Goal: Information Seeking & Learning: Check status

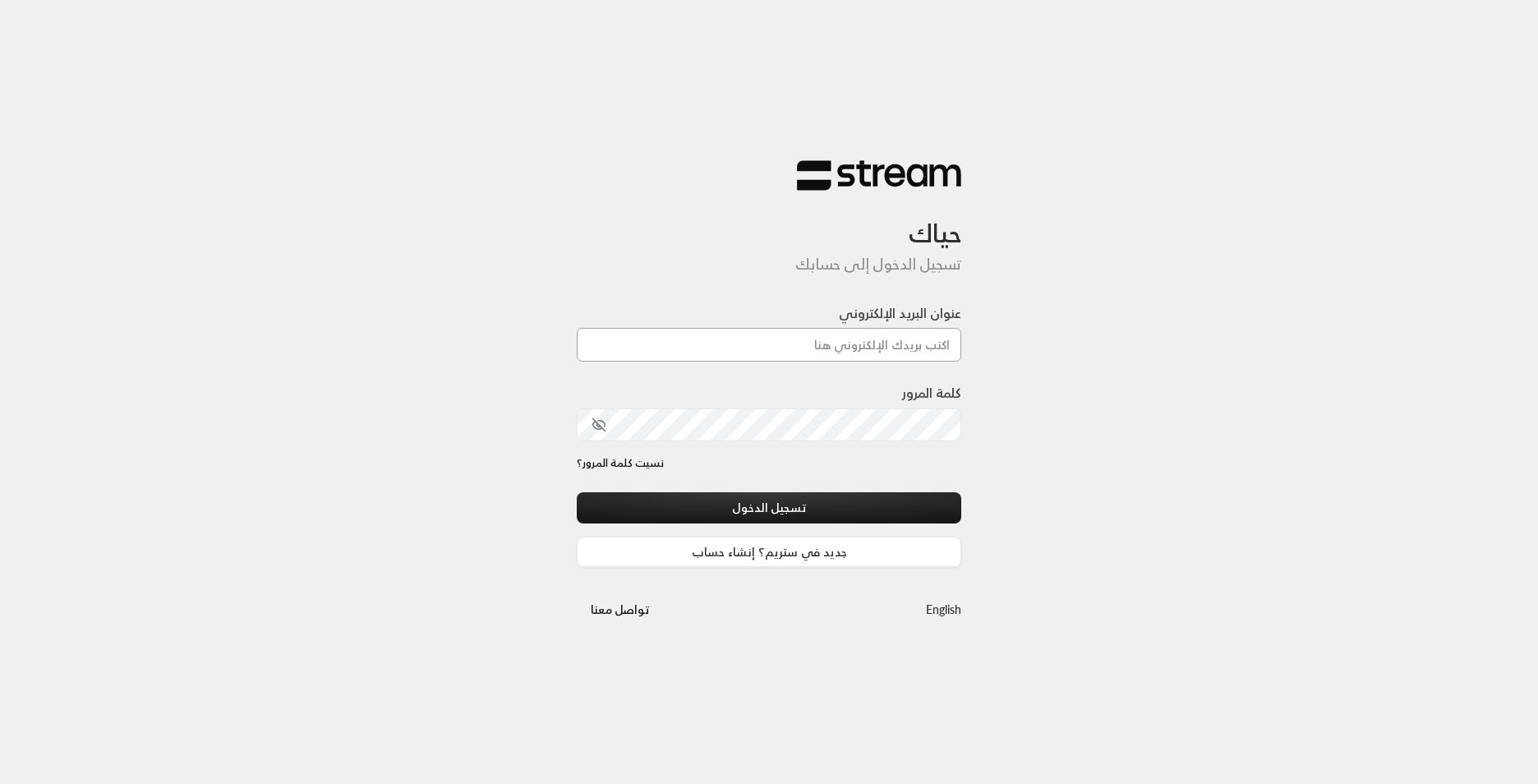
click at [824, 334] on input "عنوان البريد الإلكتروني" at bounding box center [769, 344] width 384 height 34
type input "[EMAIL_ADDRESS][DOMAIN_NAME]"
click at [871, 512] on button "تسجيل الدخول" at bounding box center [769, 507] width 384 height 30
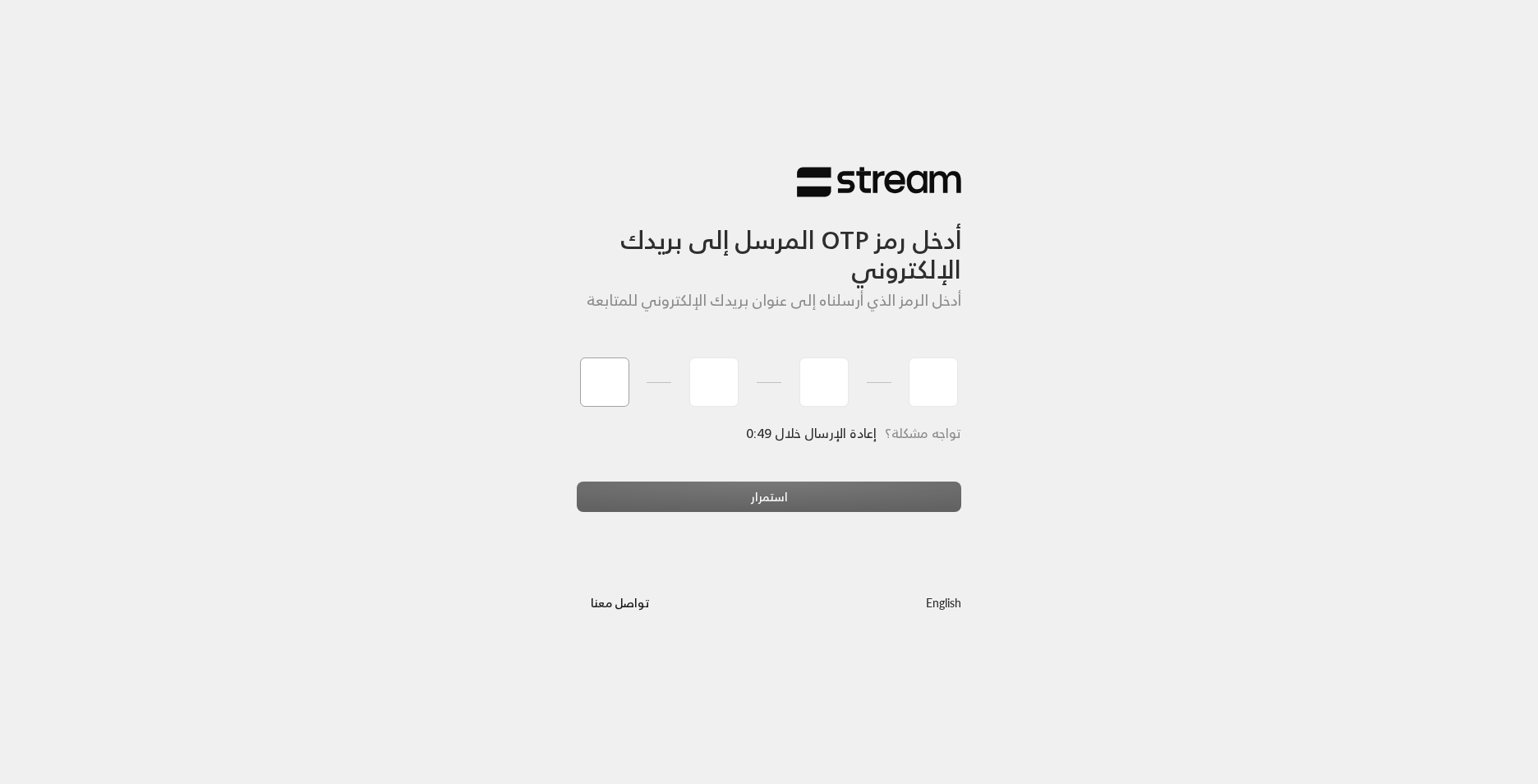
type input "6"
type input "9"
type input "0"
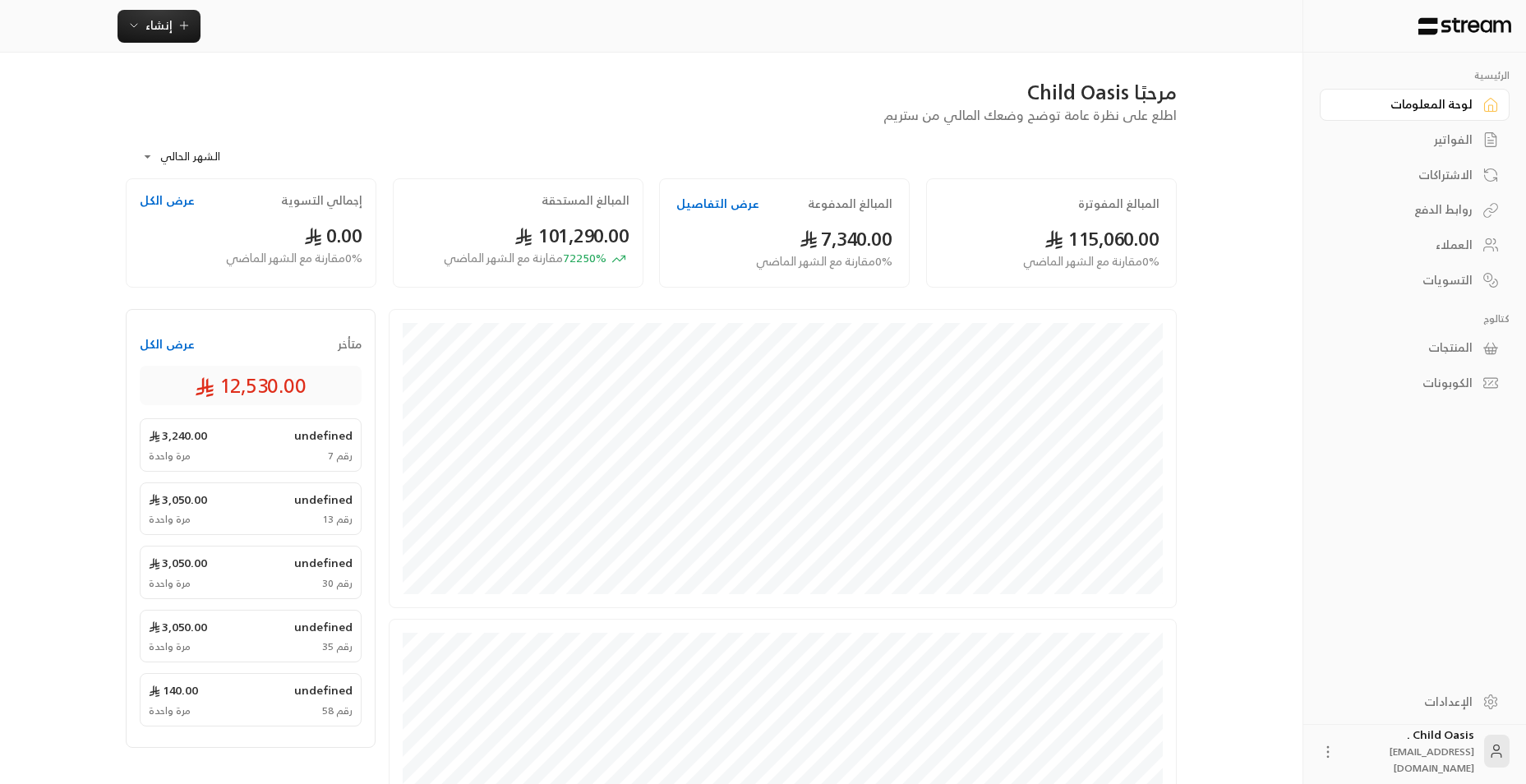
click at [669, 112] on div "مرحبًا Child Oasis اطلع على نظرة عامة توضح وضعك المالي من ستريم" at bounding box center [651, 102] width 1068 height 46
click at [1448, 135] on div "الفواتير" at bounding box center [1407, 139] width 132 height 17
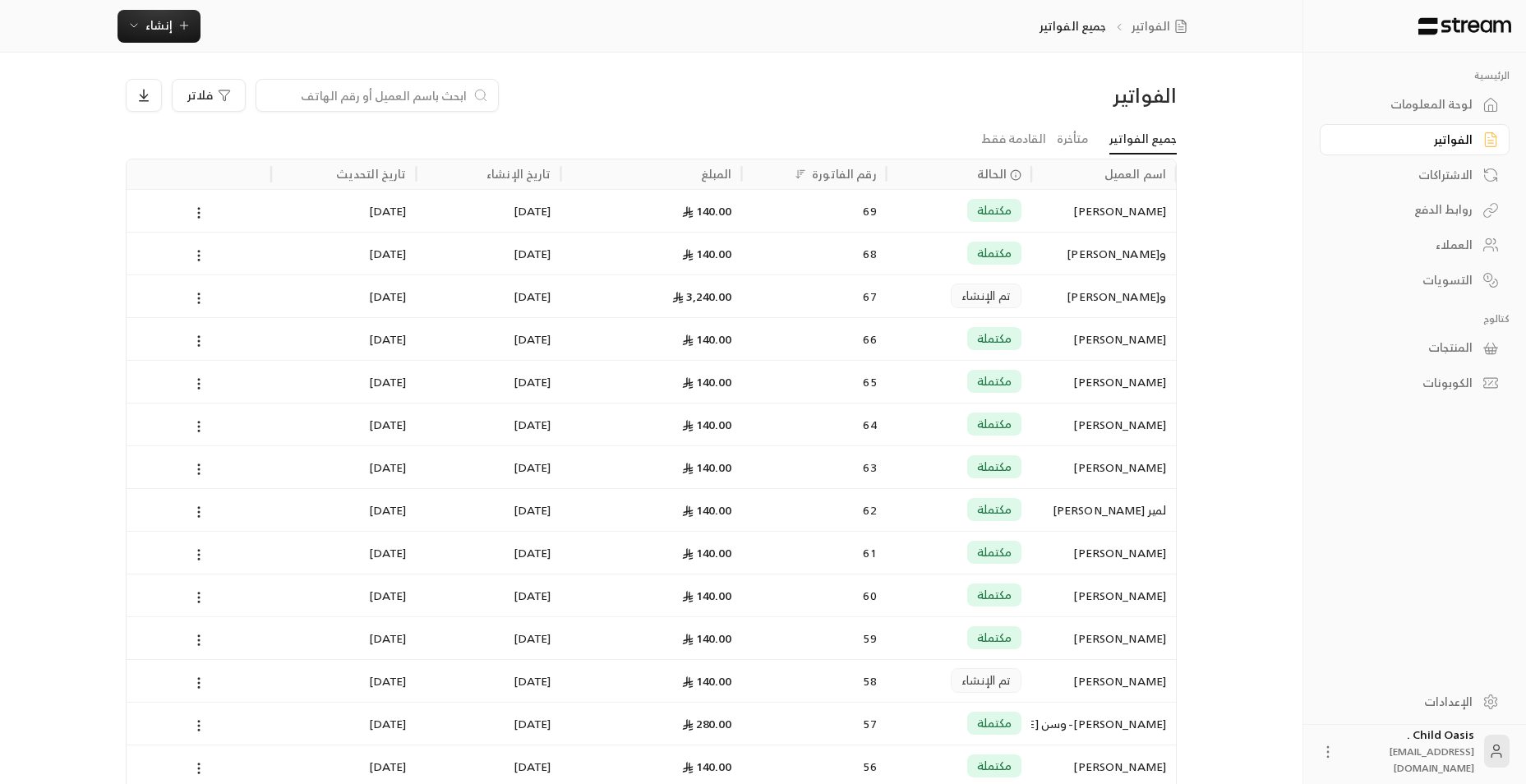
drag, startPoint x: 442, startPoint y: 83, endPoint x: 443, endPoint y: 100, distance: 17.0
click at [443, 100] on div at bounding box center [377, 96] width 243 height 33
click at [723, 88] on div "فلاتر" at bounding box center [518, 96] width 784 height 33
click at [466, 95] on input at bounding box center [366, 95] width 201 height 18
click at [487, 96] on icon at bounding box center [480, 95] width 15 height 17
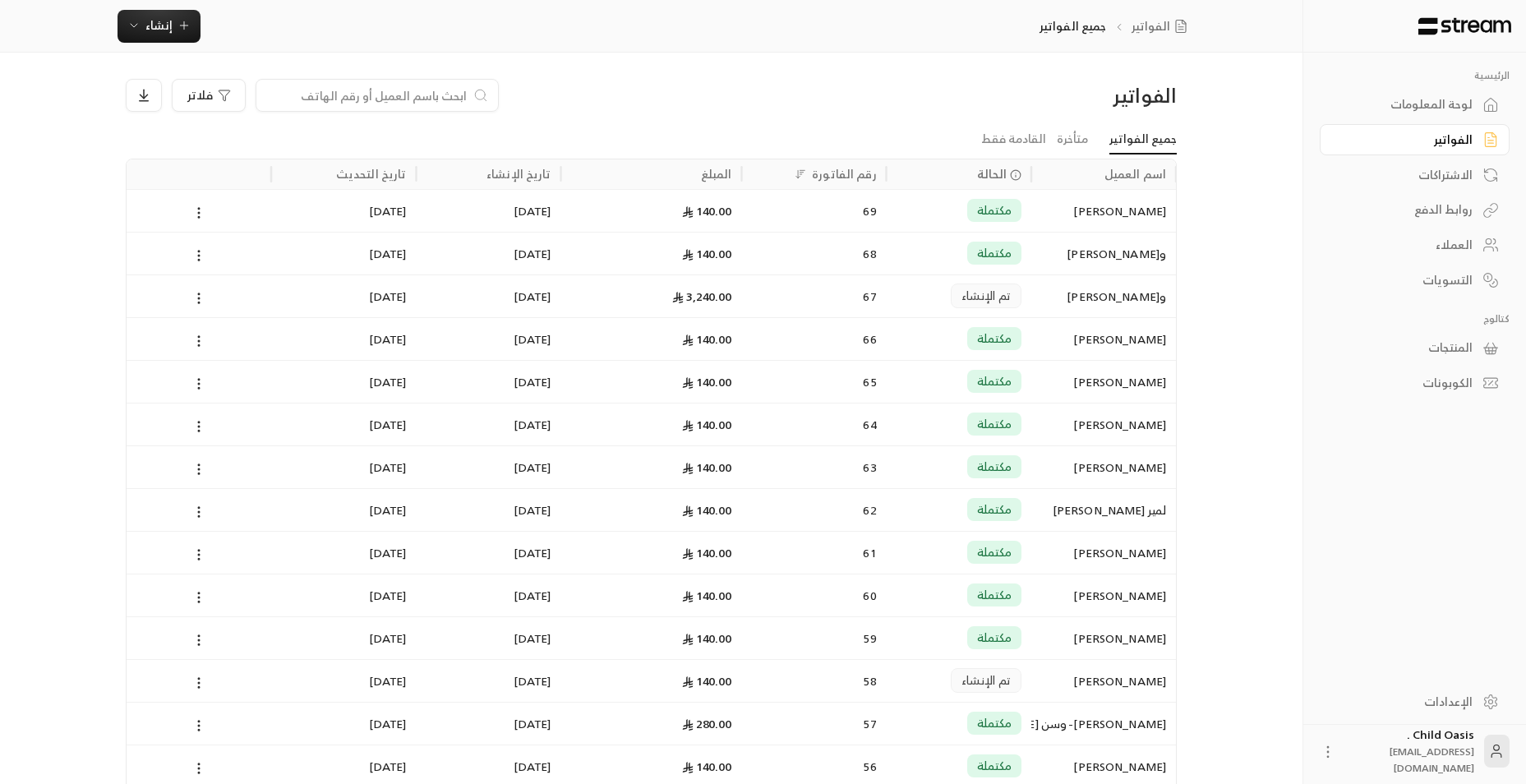
click at [409, 98] on input at bounding box center [366, 95] width 201 height 18
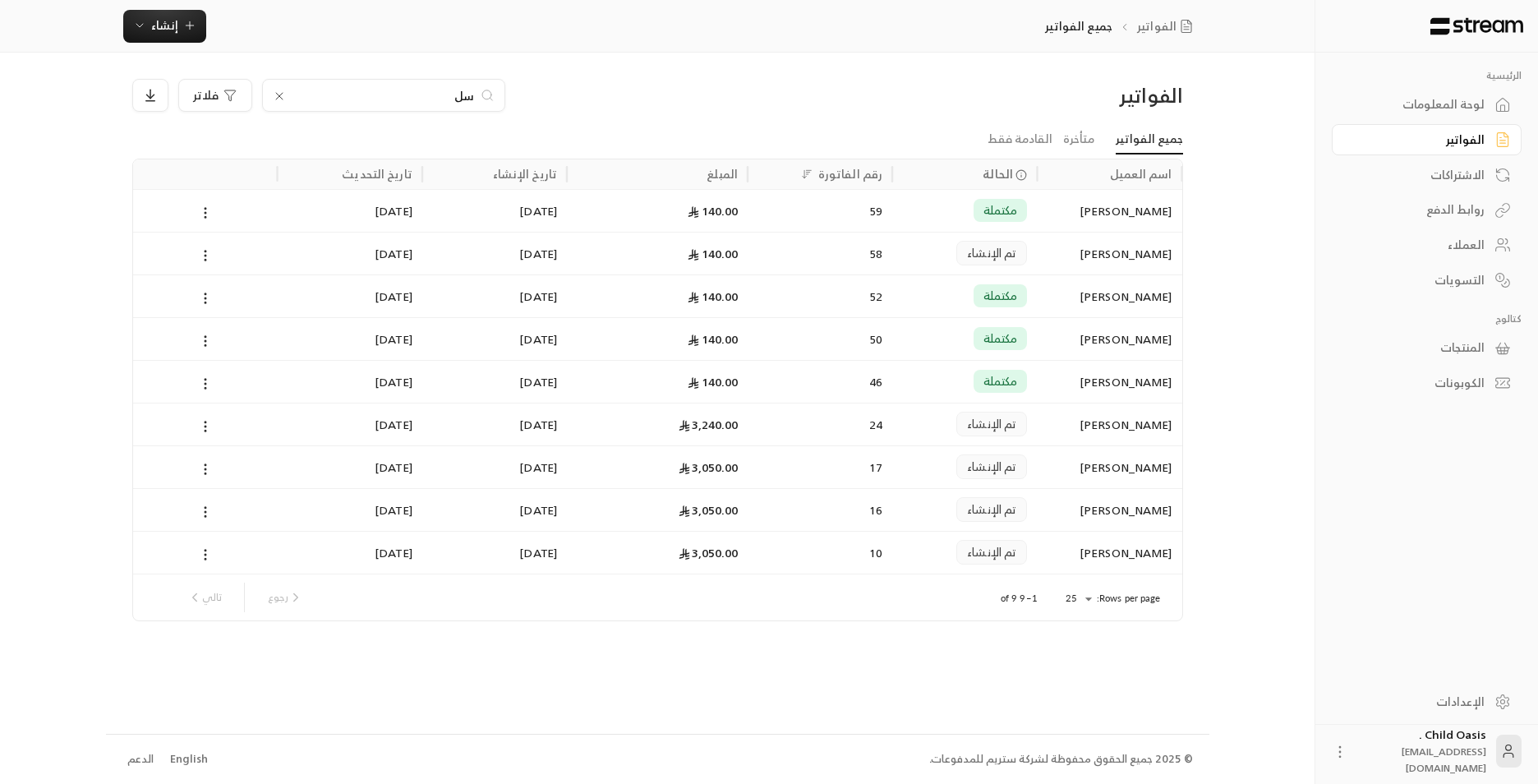
type input "س"
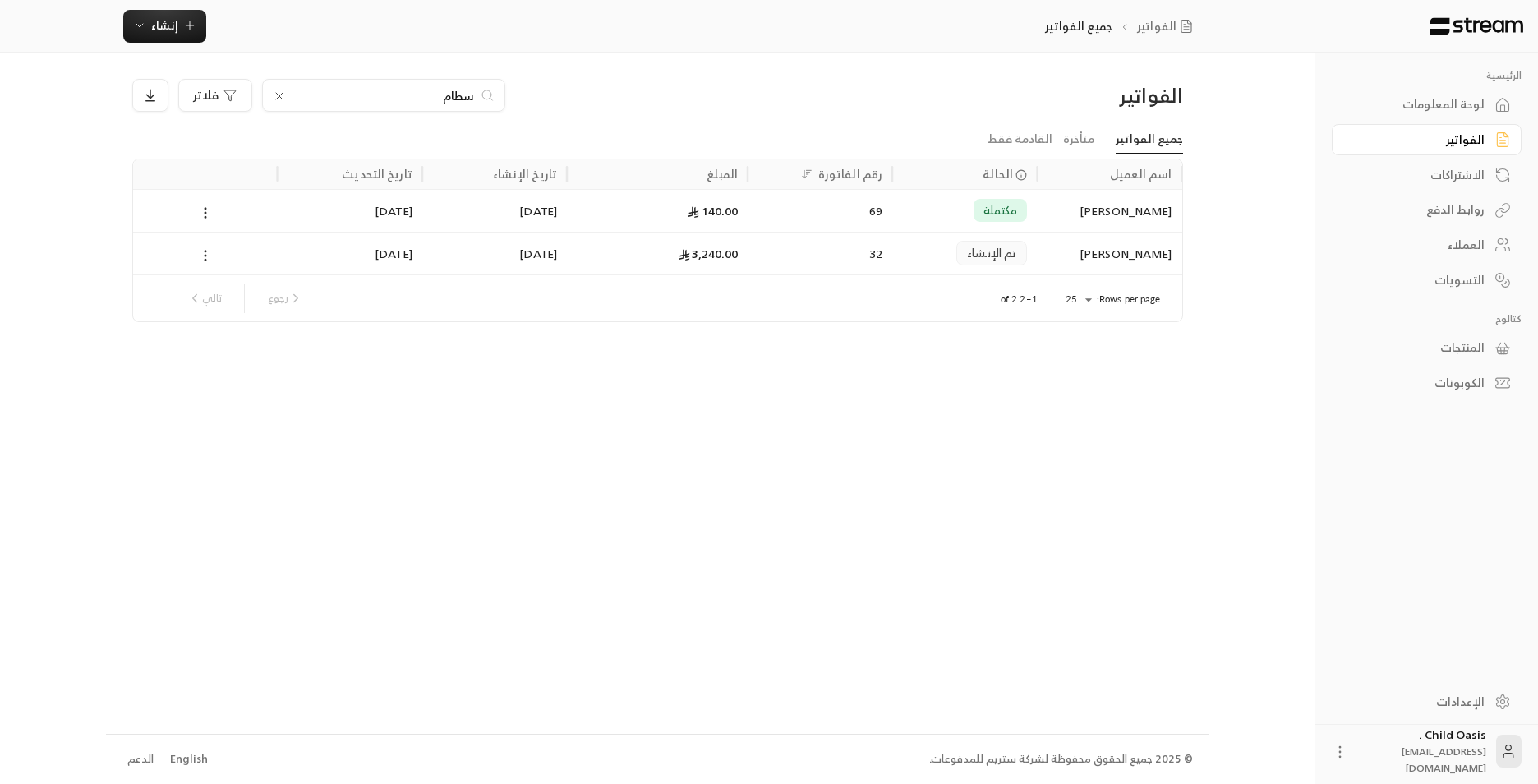
type input "سطام"
click at [815, 247] on div "32" at bounding box center [820, 253] width 125 height 42
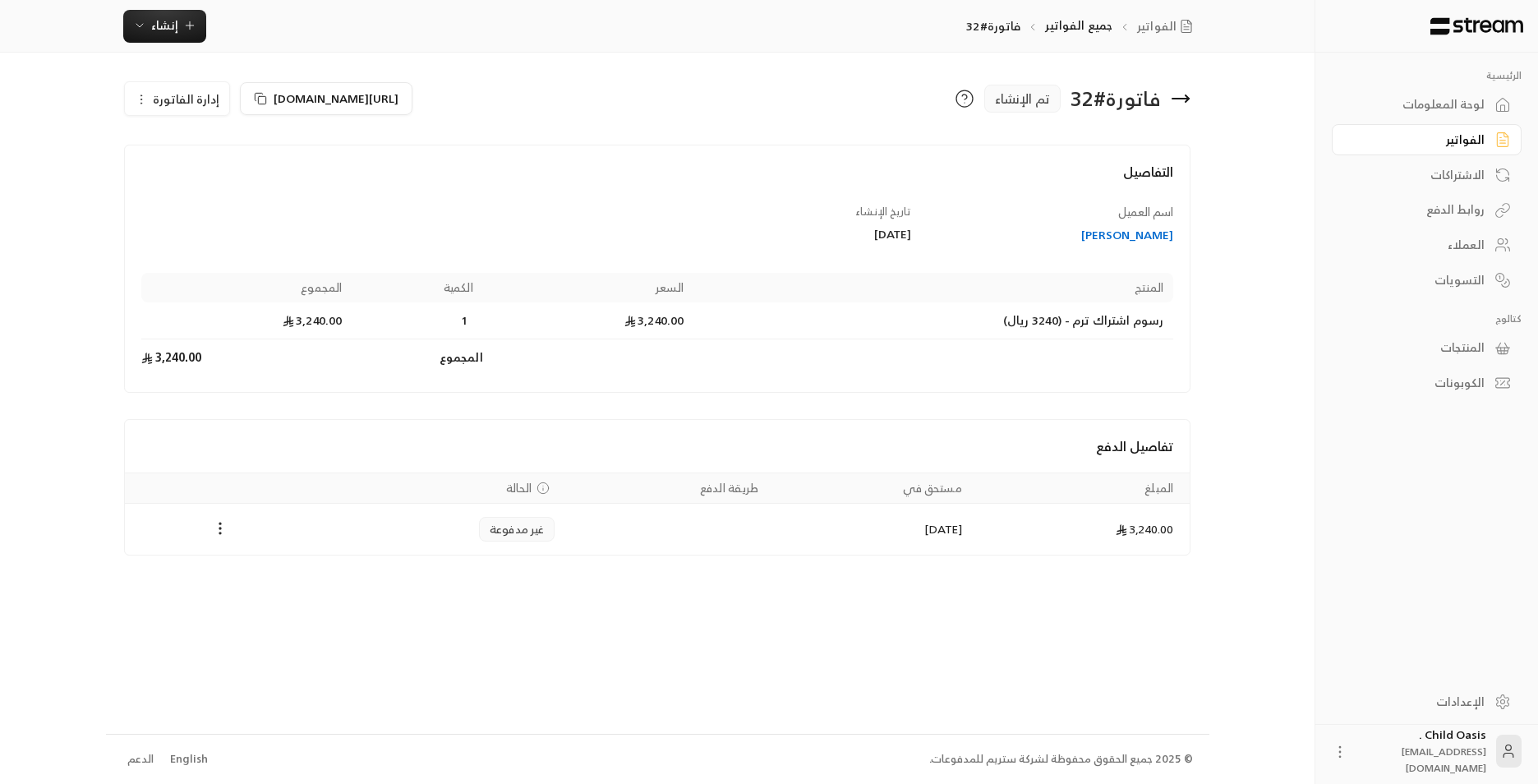
click at [1183, 96] on icon at bounding box center [1181, 98] width 20 height 20
